Goal: Information Seeking & Learning: Compare options

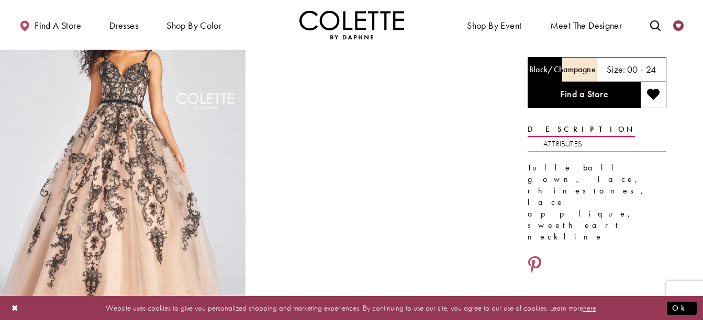
click at [676, 26] on icon "Check Wishlist" at bounding box center [678, 25] width 10 height 10
click at [648, 91] on icon "Add to wishlist" at bounding box center [653, 94] width 13 height 13
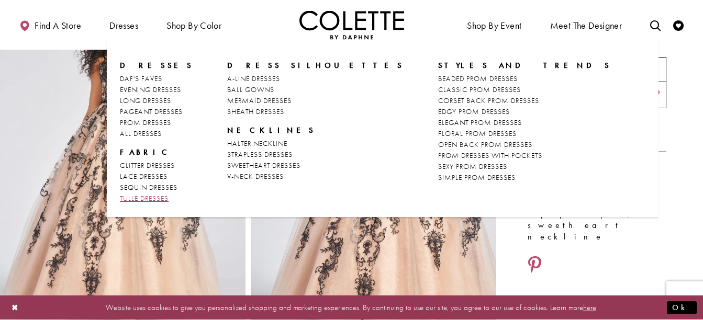
click at [151, 196] on span "TULLE DRESSES" at bounding box center [144, 198] width 49 height 9
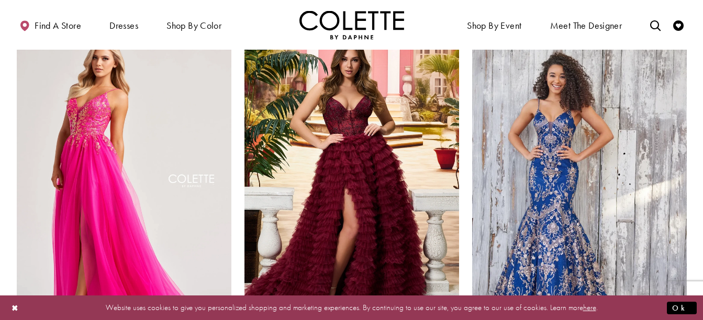
scroll to position [846, 0]
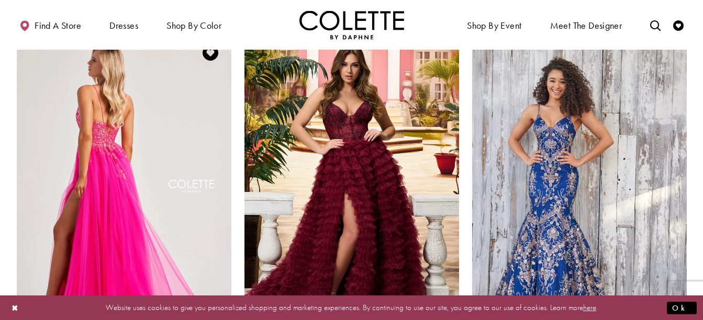
click at [150, 156] on img "Visit Colette by Daphne Style No. CL8030 Page" at bounding box center [124, 188] width 215 height 312
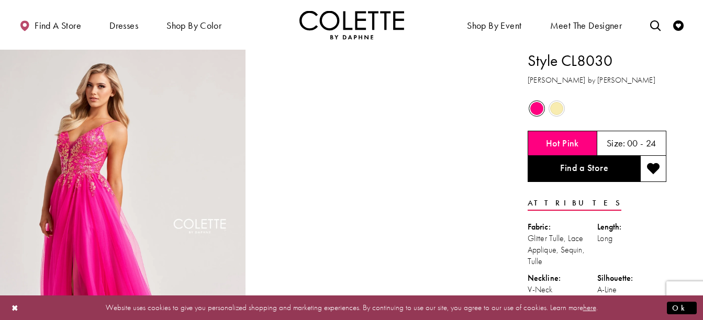
click at [556, 113] on span "Product color controls state depends on size chosen" at bounding box center [556, 108] width 13 height 13
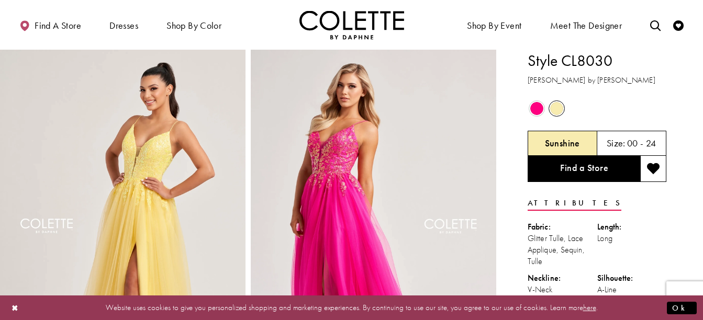
click at [534, 108] on span "Product color controls state depends on size chosen" at bounding box center [536, 108] width 13 height 13
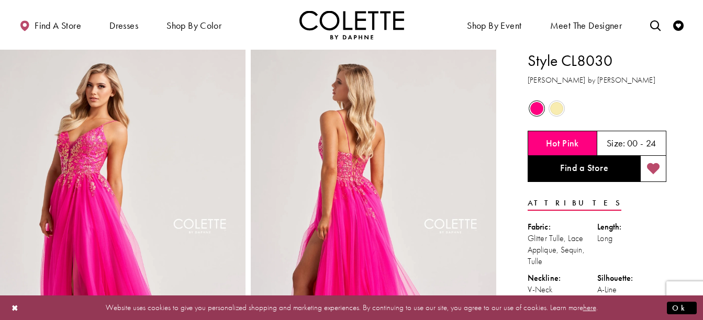
click at [657, 170] on icon "Add to wishlist" at bounding box center [653, 169] width 13 height 13
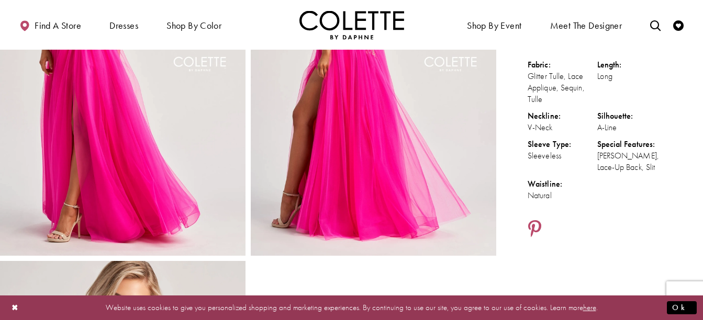
scroll to position [160, 0]
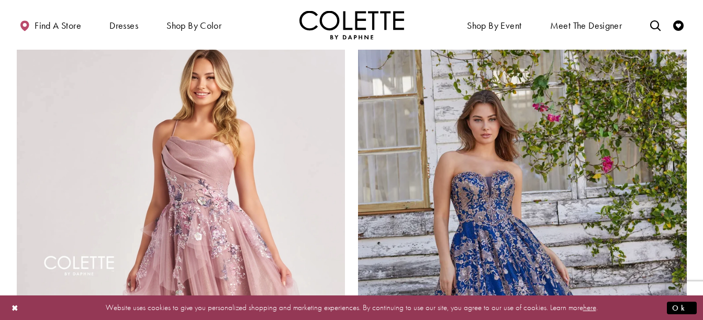
scroll to position [1627, 0]
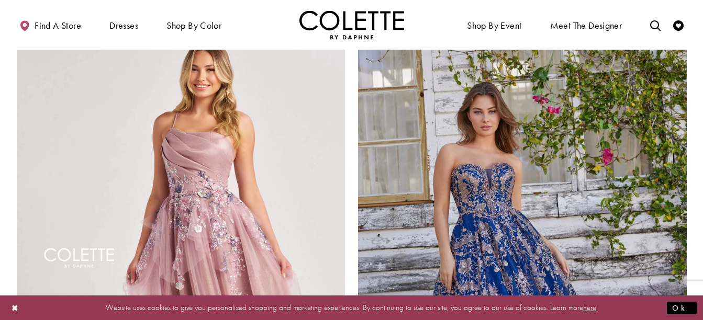
click at [220, 93] on img "Visit Colette by Daphne Style No. CL8400 Page" at bounding box center [181, 262] width 329 height 478
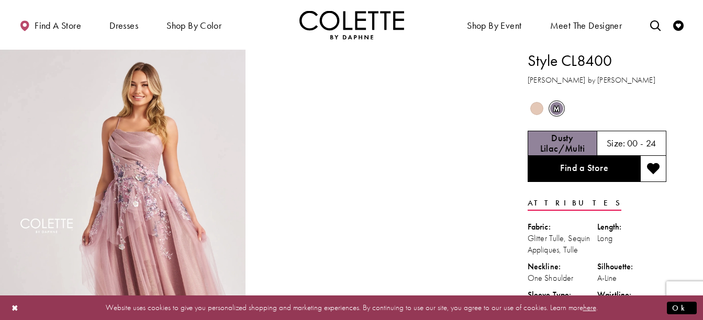
click at [534, 107] on span "Product color controls state depends on size chosen" at bounding box center [536, 108] width 13 height 13
click at [553, 109] on span "m" at bounding box center [556, 108] width 13 height 13
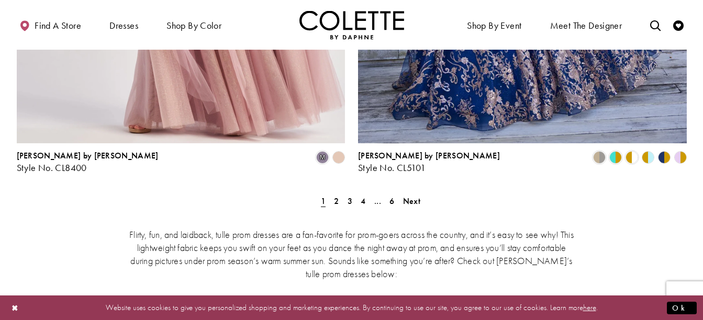
scroll to position [2015, 0]
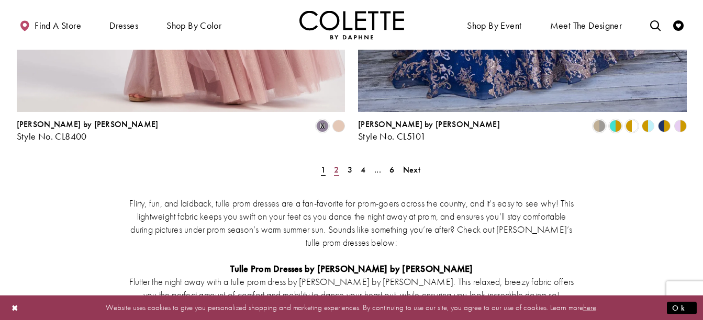
click at [334, 164] on span "2" at bounding box center [336, 169] width 5 height 11
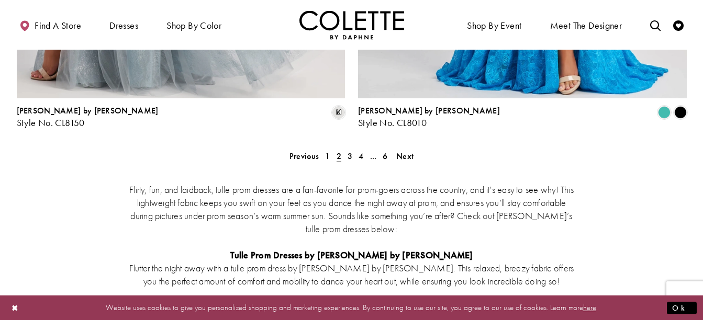
scroll to position [2029, 0]
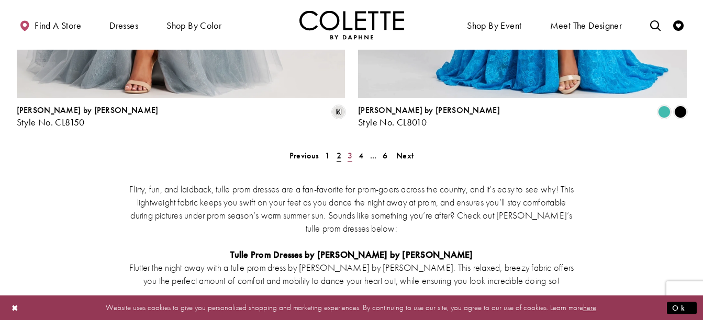
click at [346, 148] on link "3" at bounding box center [349, 155] width 11 height 15
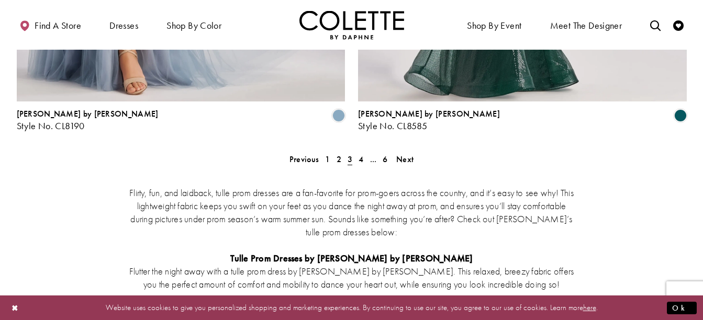
scroll to position [2026, 0]
click at [360, 163] on div "Flirty, fun, and laidback, tulle prom dresses are a fan-favorite for prom-goers…" at bounding box center [352, 296] width 670 height 266
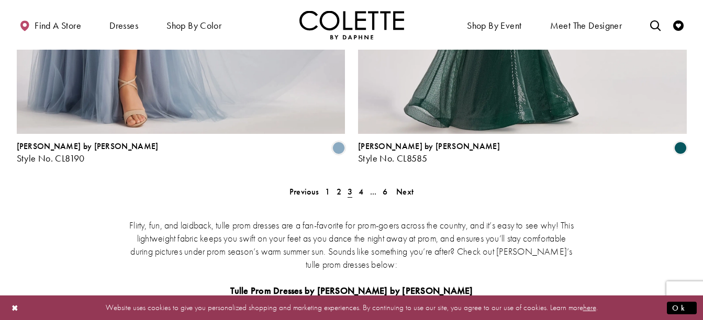
scroll to position [1994, 0]
click at [360, 186] on span "4" at bounding box center [360, 191] width 5 height 11
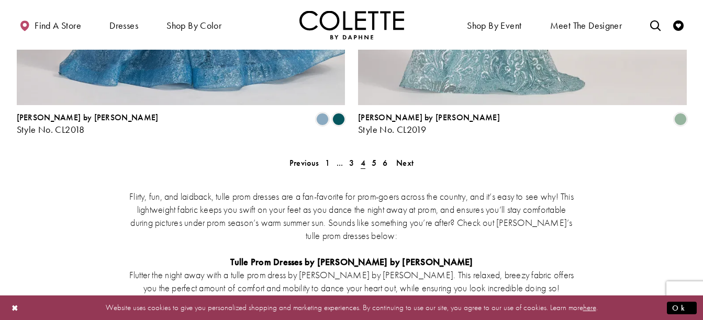
scroll to position [2024, 0]
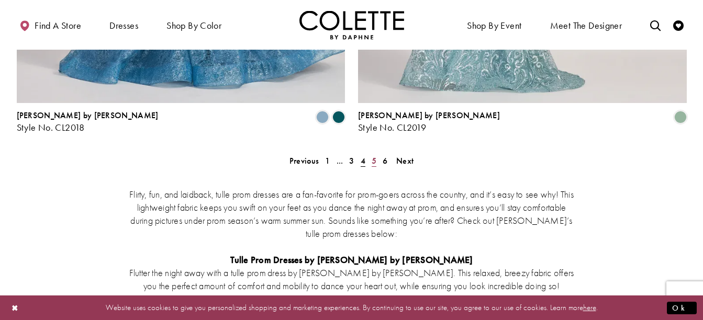
click at [372, 155] on span "5" at bounding box center [374, 160] width 5 height 11
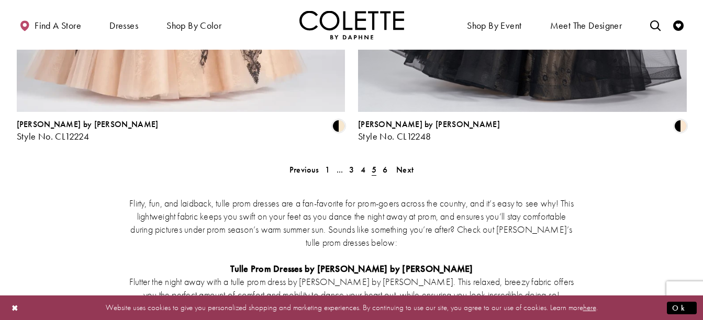
scroll to position [2015, 0]
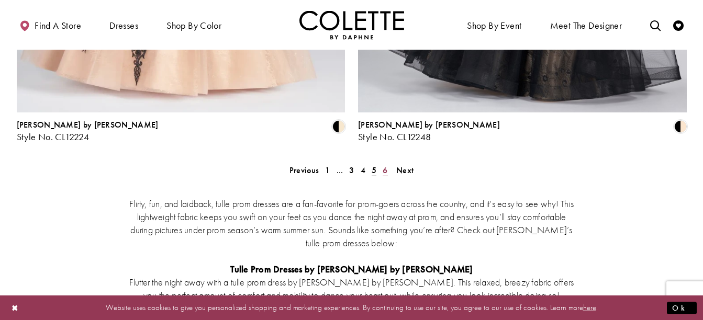
click at [384, 165] on span "6" at bounding box center [385, 170] width 5 height 11
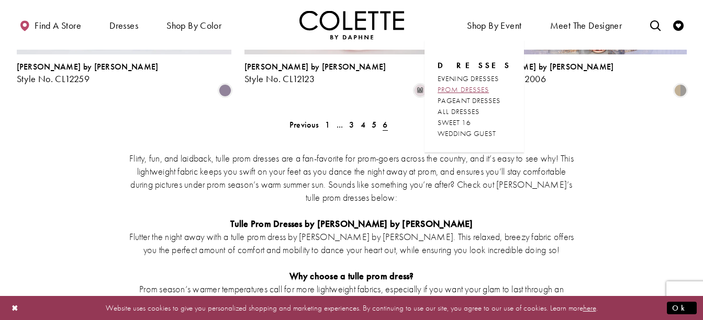
scroll to position [364, 0]
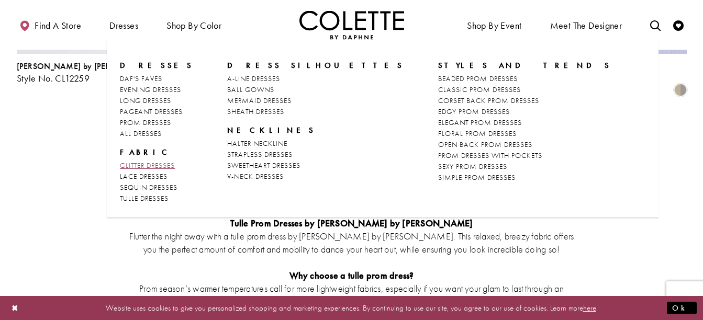
click at [137, 164] on span "GLITTER DRESSES" at bounding box center [147, 165] width 55 height 9
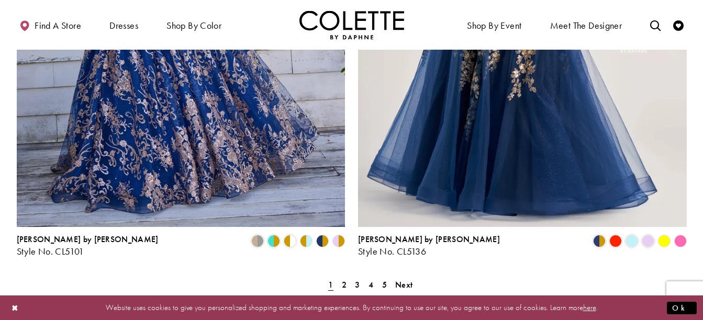
scroll to position [1900, 0]
click at [344, 279] on span "2" at bounding box center [344, 284] width 5 height 11
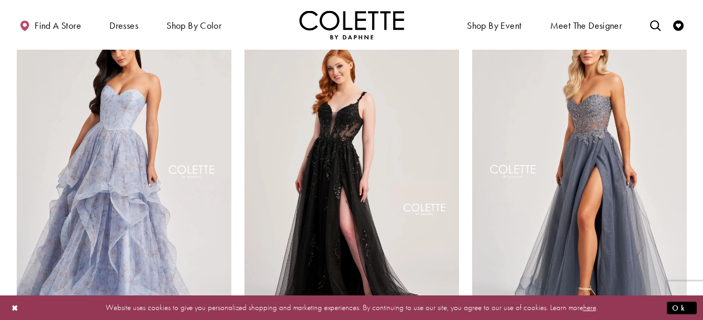
scroll to position [475, 0]
click at [344, 234] on img "Visit Colette by Daphne Style No. CL5287 Page" at bounding box center [351, 173] width 215 height 312
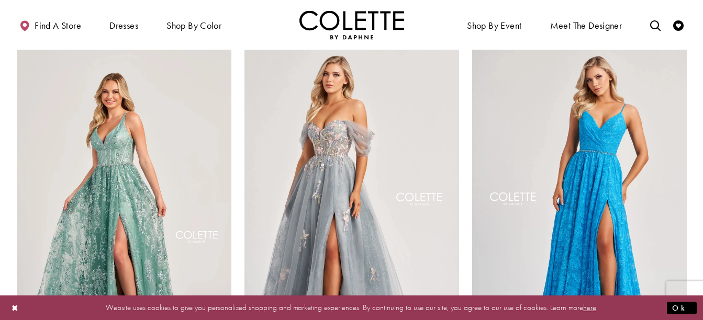
scroll to position [834, 0]
click at [312, 183] on img "Visit Colette by Daphne Style No. CL8150 Page" at bounding box center [351, 200] width 215 height 312
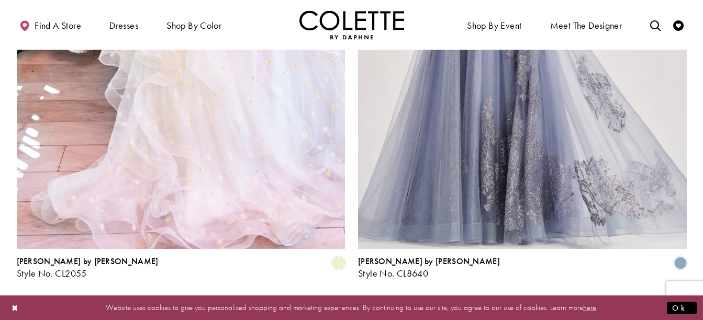
scroll to position [1879, 0]
click at [356, 301] on span "3" at bounding box center [357, 306] width 5 height 11
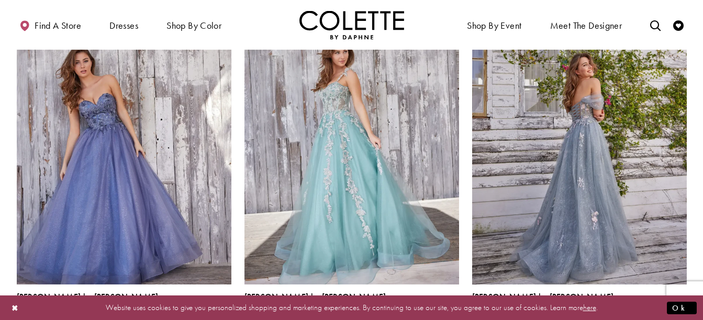
scroll to position [906, 0]
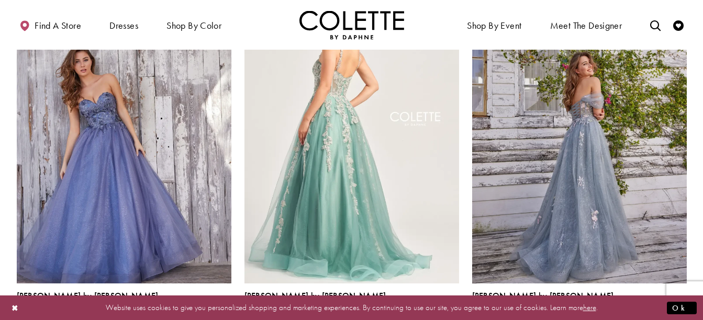
click at [350, 196] on img "Visit Colette by Daphne Style No. CL5165 Page" at bounding box center [351, 128] width 215 height 312
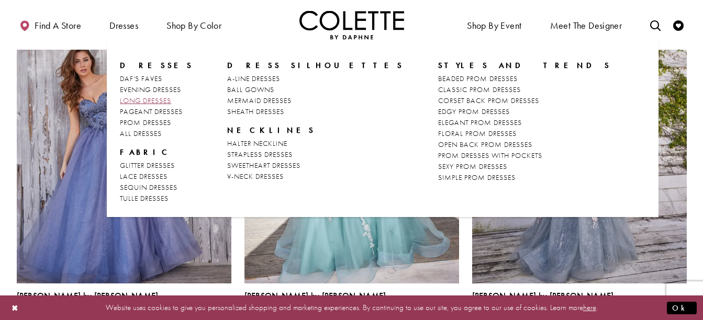
click at [132, 97] on span "LONG DRESSES" at bounding box center [145, 100] width 51 height 9
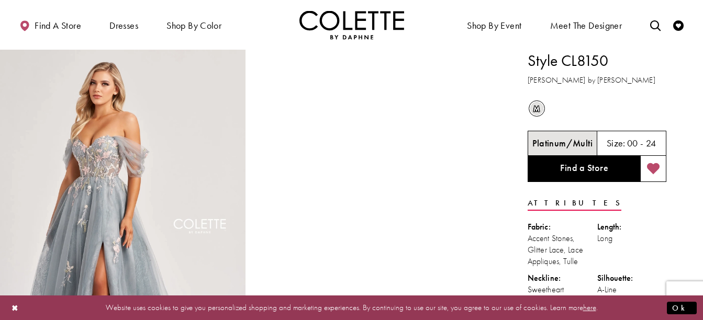
click at [649, 175] on button "Add to wishlist" at bounding box center [653, 169] width 26 height 26
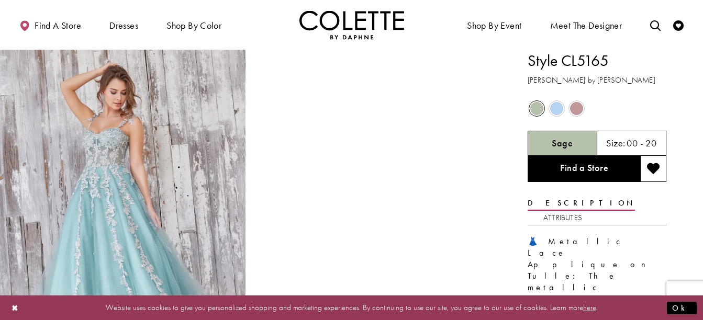
click at [576, 108] on span "Product color controls state depends on size chosen" at bounding box center [576, 108] width 13 height 13
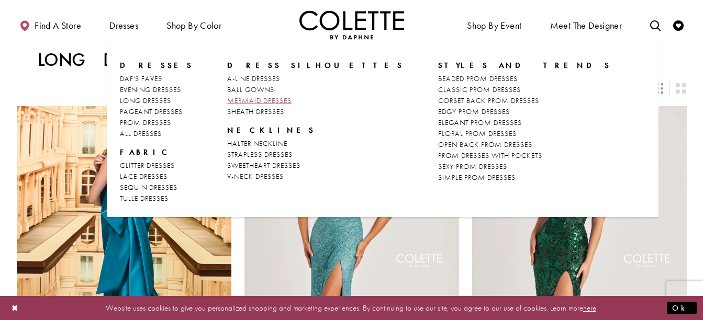
click at [257, 99] on span "MERMAID DRESSES" at bounding box center [259, 100] width 64 height 9
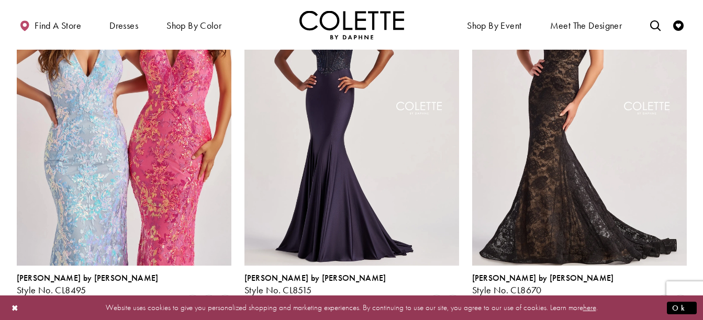
scroll to position [847, 0]
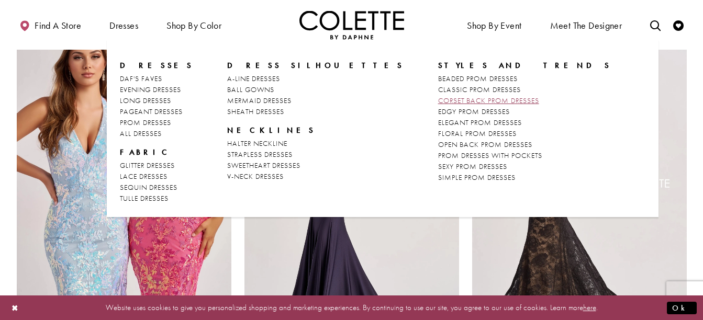
click at [438, 98] on span "CORSET BACK PROM DRESSES" at bounding box center [488, 100] width 101 height 9
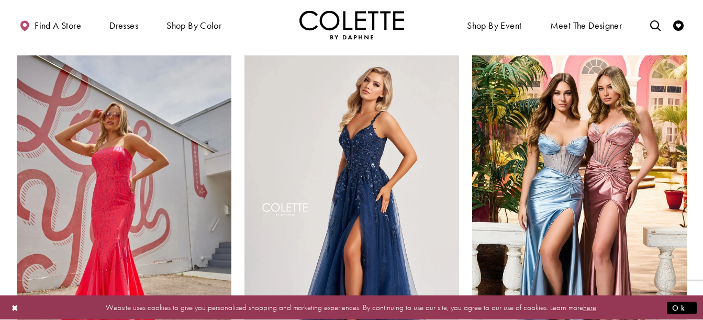
scroll to position [437, 0]
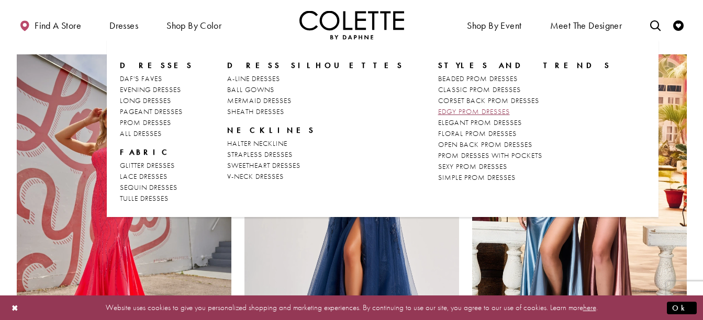
click at [438, 108] on span "EDGY PROM DRESSES" at bounding box center [474, 111] width 72 height 9
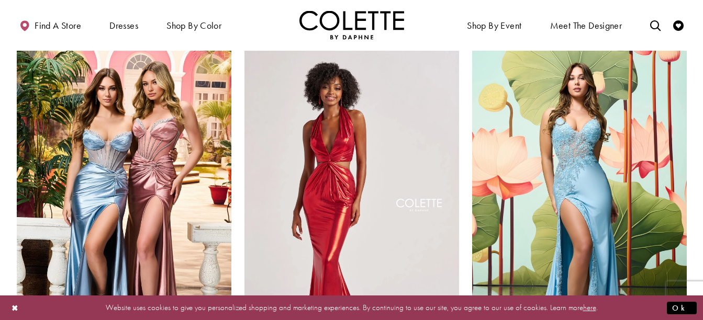
scroll to position [444, 0]
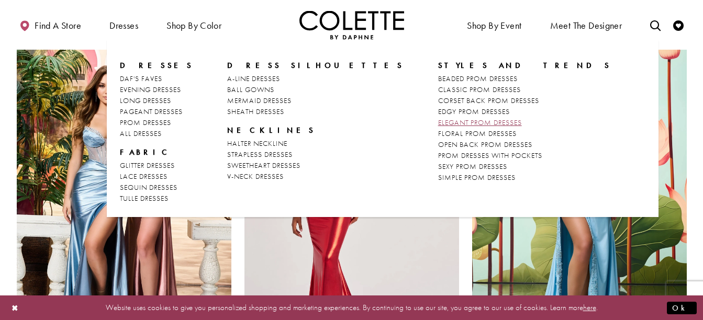
click at [438, 119] on span "ELEGANT PROM DRESSES" at bounding box center [480, 122] width 84 height 9
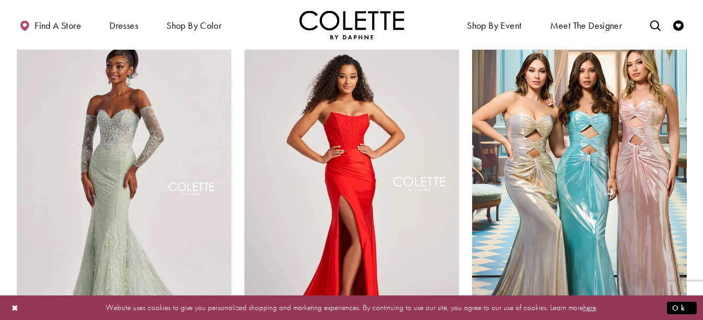
scroll to position [458, 0]
